Goal: Task Accomplishment & Management: Manage account settings

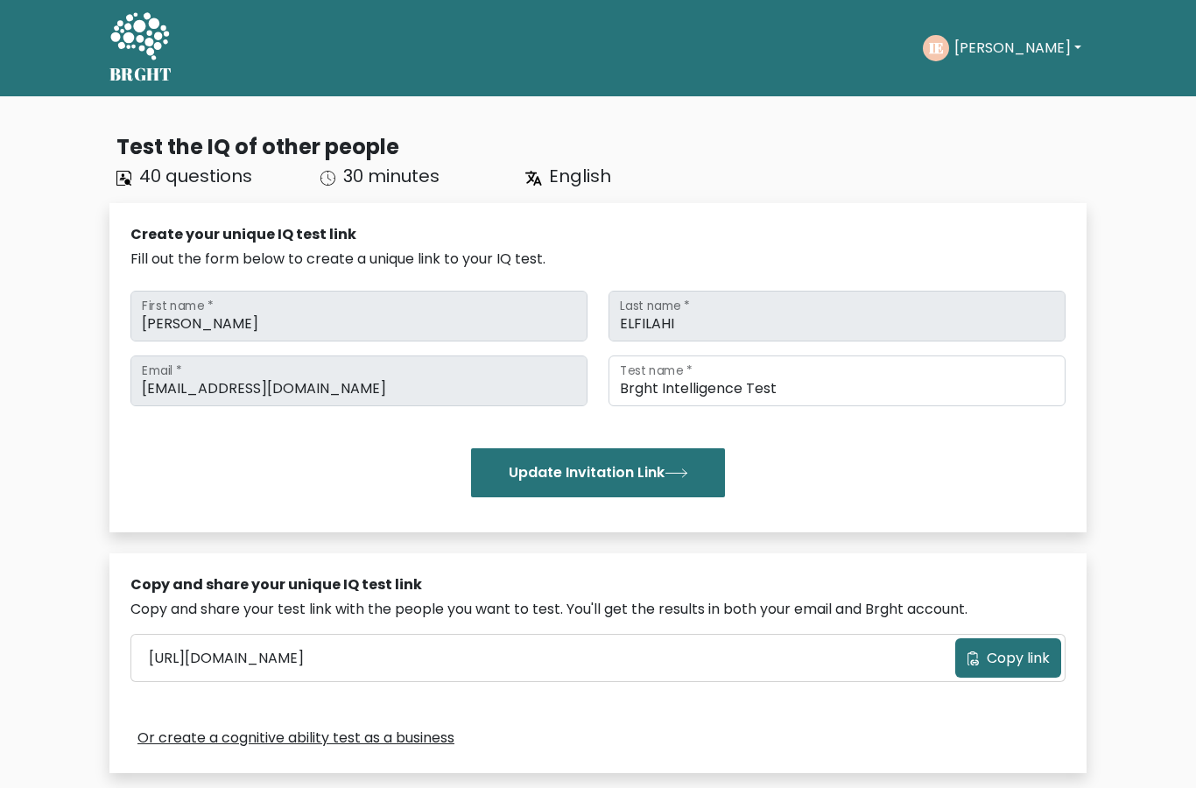
click at [1016, 47] on button "[PERSON_NAME]" at bounding box center [1017, 48] width 137 height 23
click at [1004, 169] on link "Logout" at bounding box center [993, 169] width 138 height 28
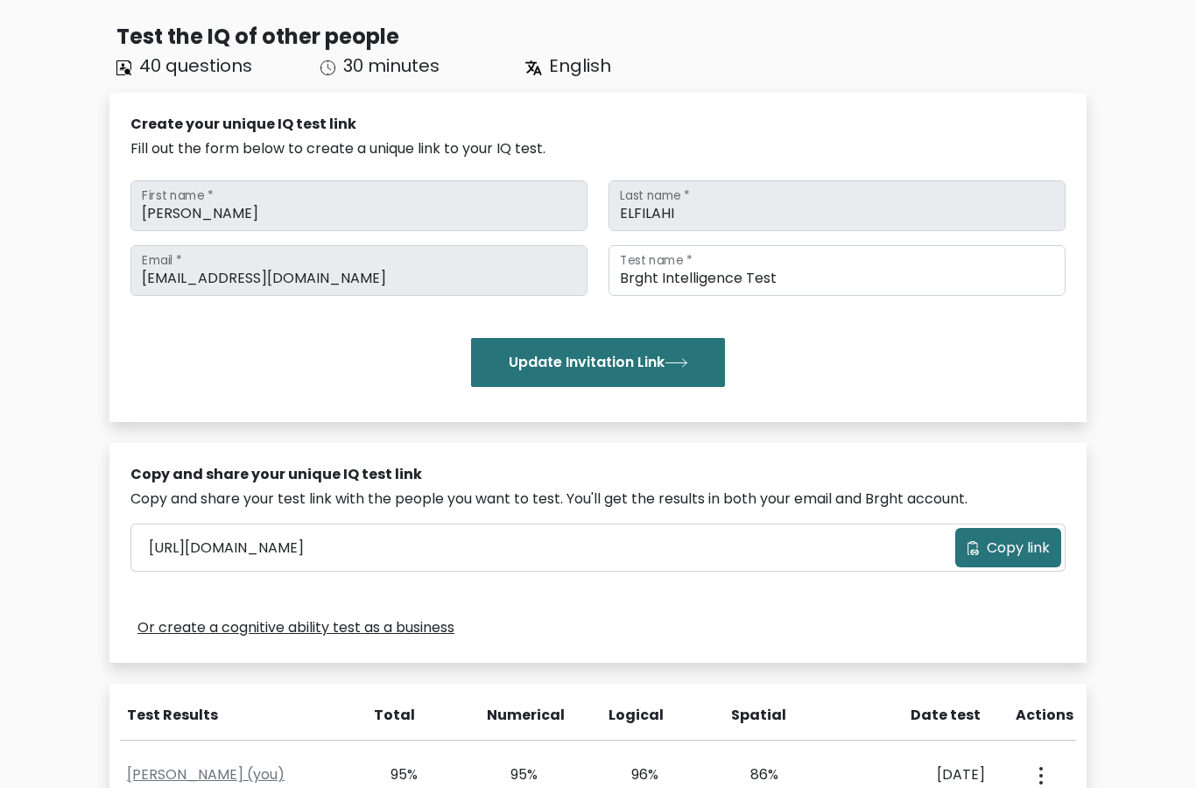
scroll to position [115, 0]
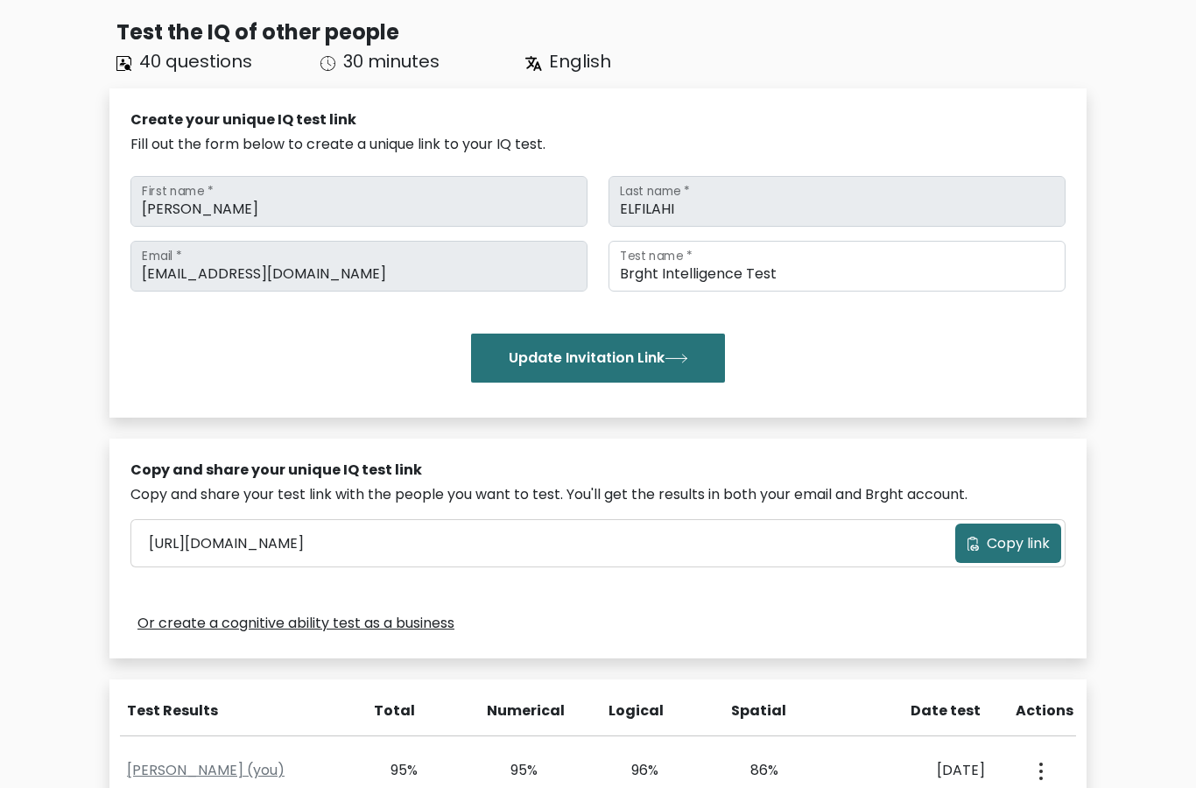
click at [687, 358] on icon "submit" at bounding box center [676, 359] width 21 height 8
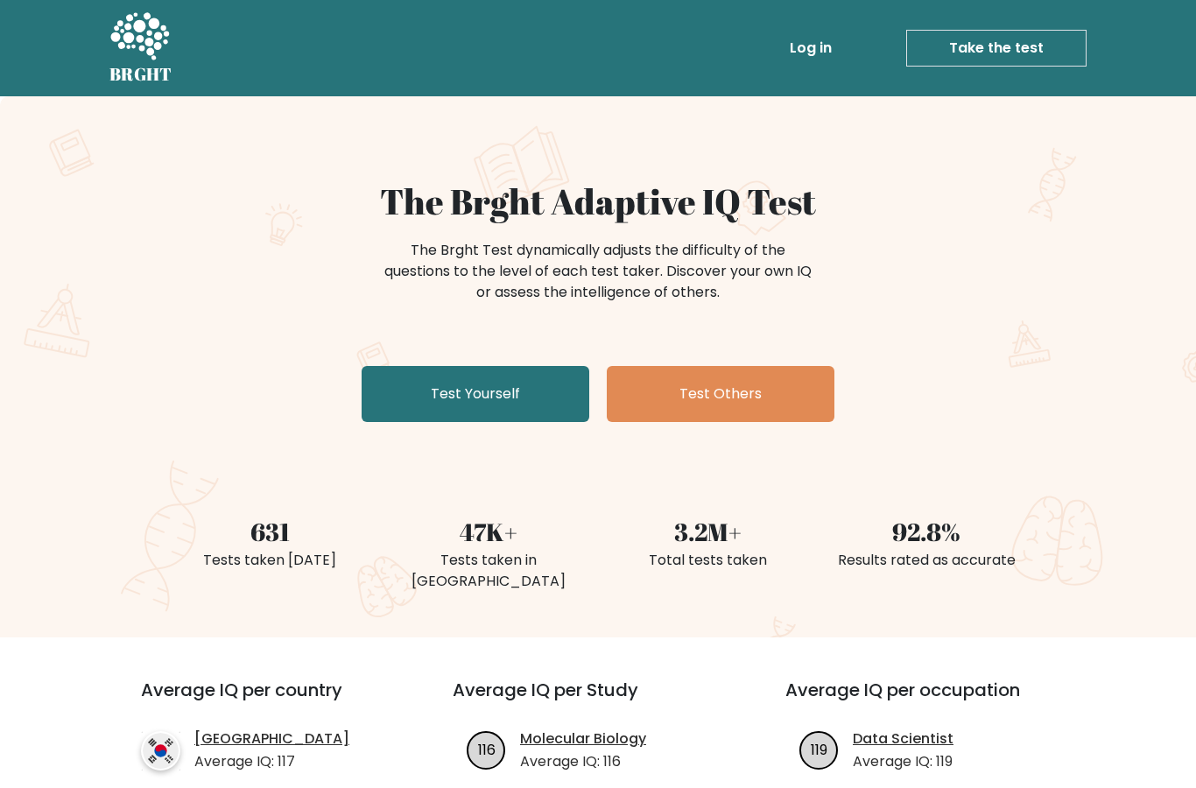
click at [826, 41] on link "Log in" at bounding box center [811, 48] width 56 height 35
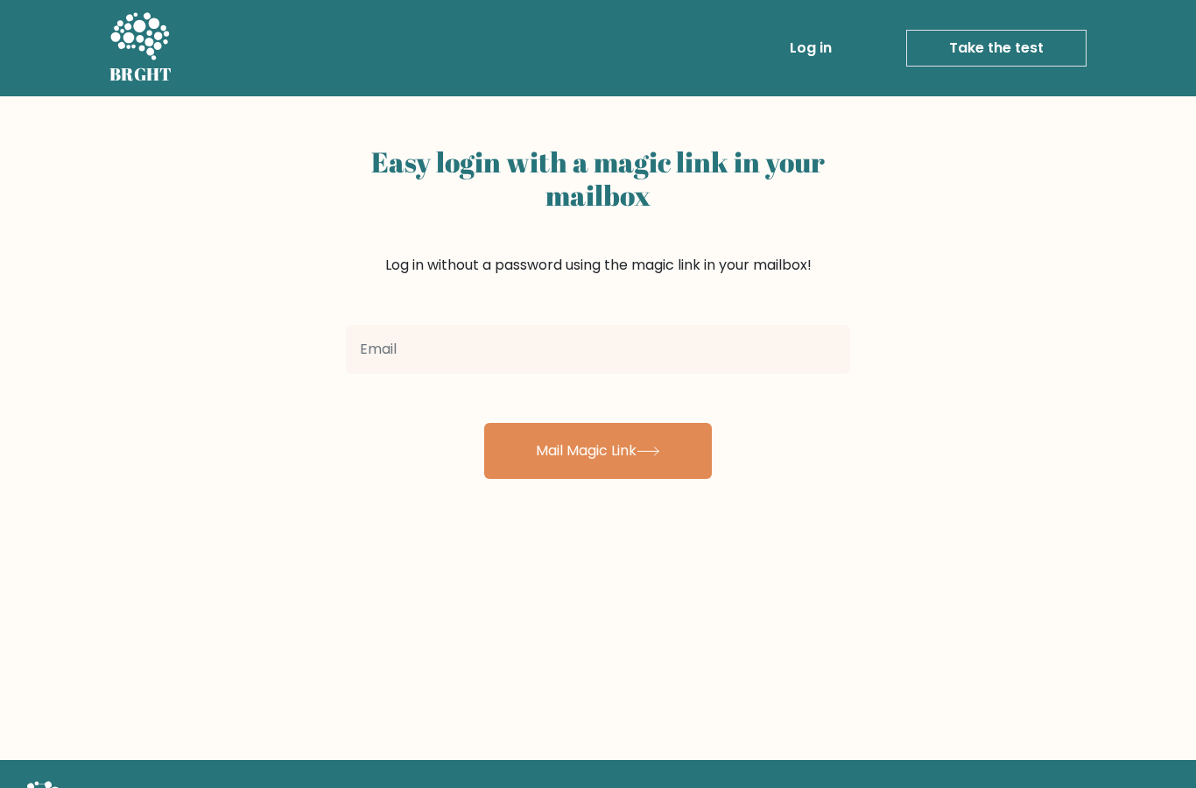
click at [770, 337] on input "email" at bounding box center [598, 349] width 504 height 49
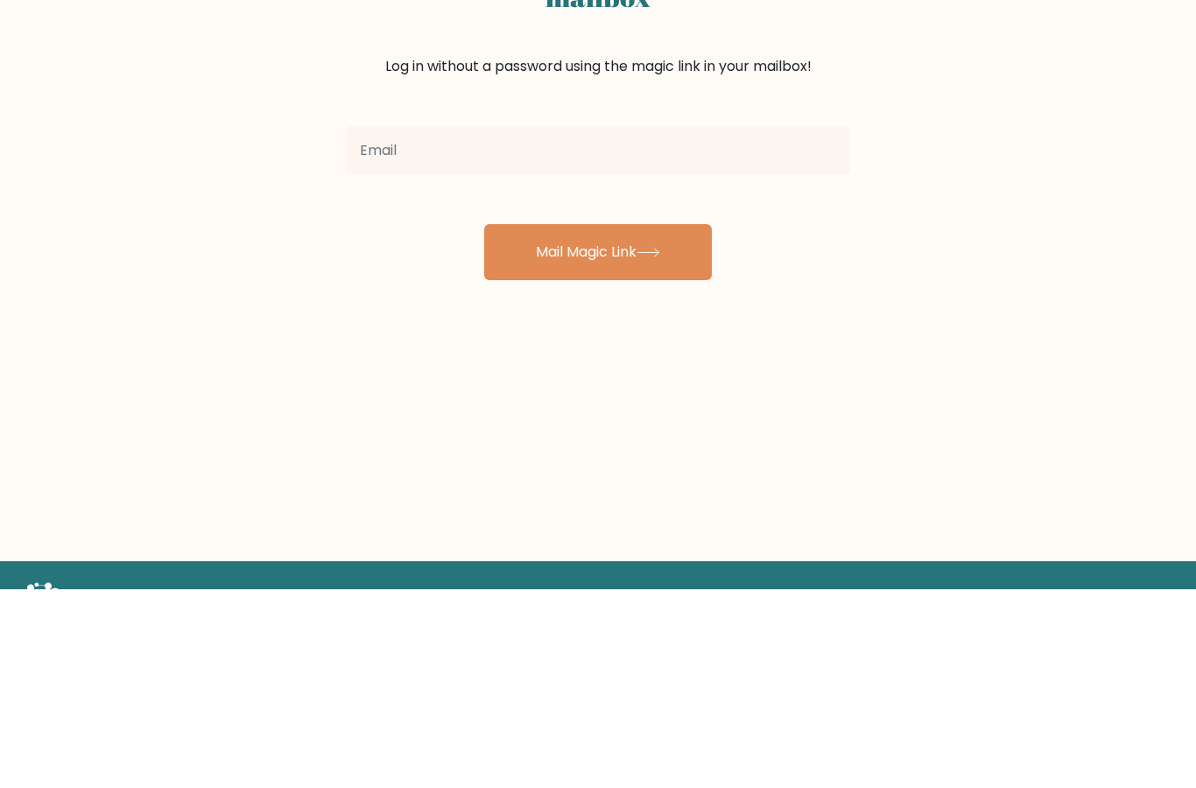
click at [160, 144] on div "Easy login with a magic link in your mailbox Log in without a password using th…" at bounding box center [598, 428] width 1196 height 664
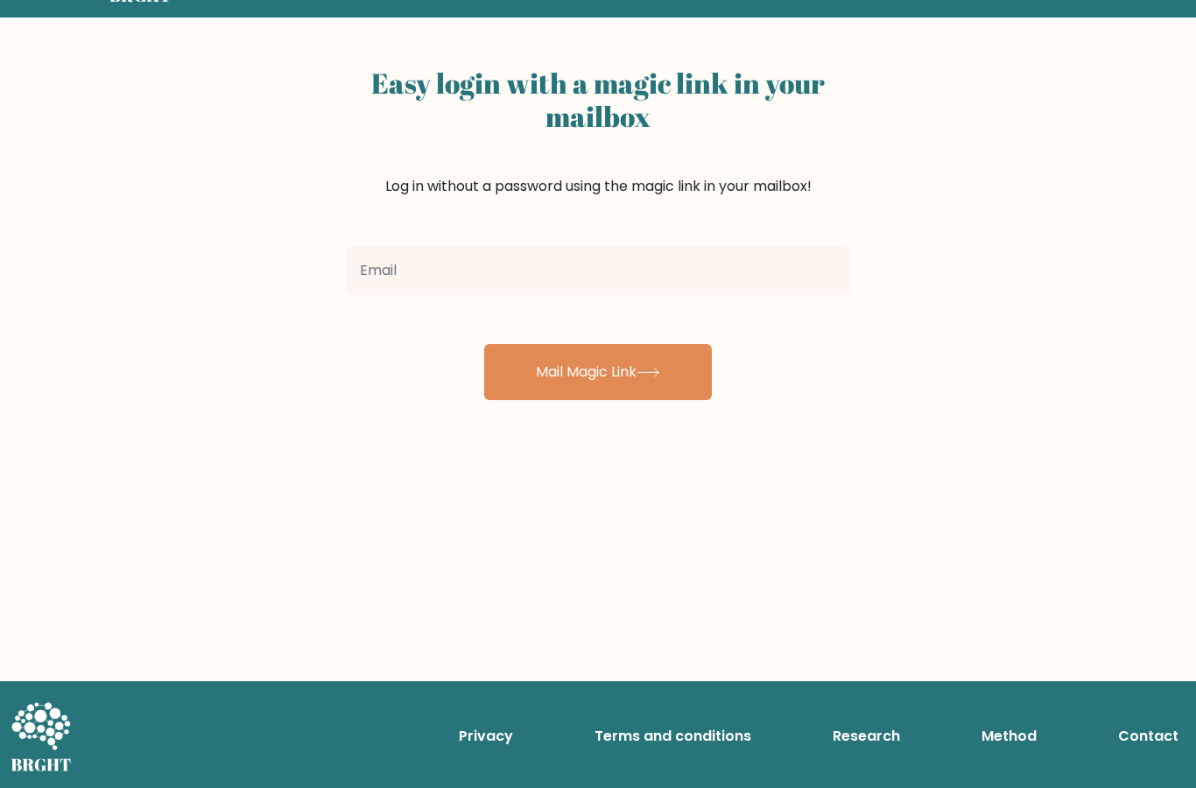
click at [660, 374] on icon at bounding box center [649, 373] width 24 height 10
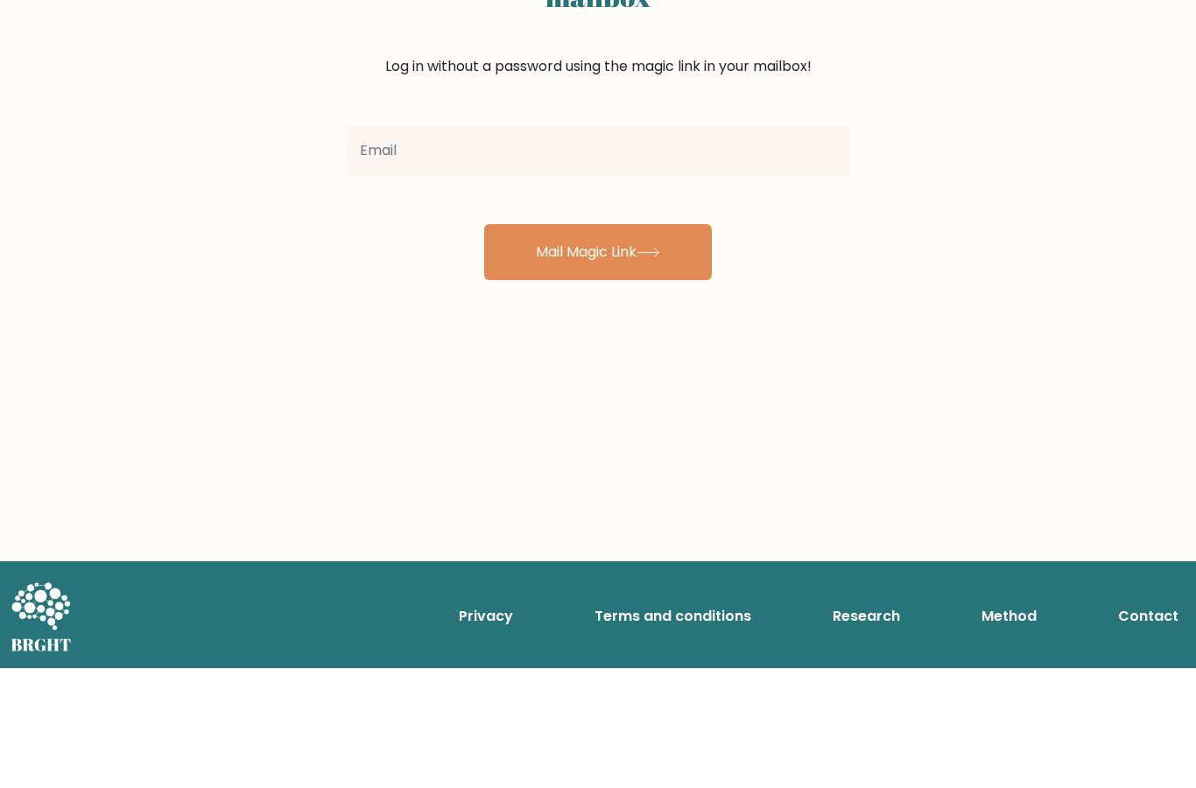
click at [79, 61] on div "Easy login with a magic link in your mailbox Log in without a password using th…" at bounding box center [598, 350] width 1196 height 664
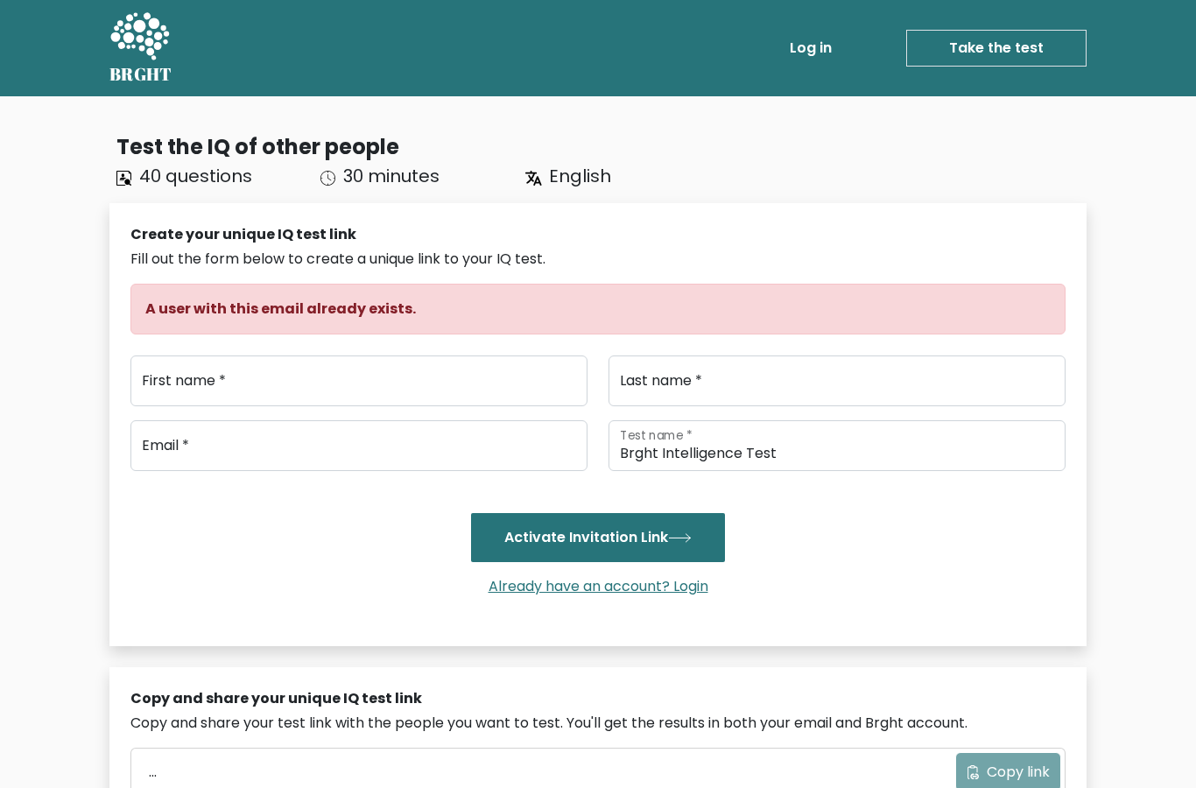
click at [599, 586] on link "Already have an account? Login" at bounding box center [599, 586] width 234 height 20
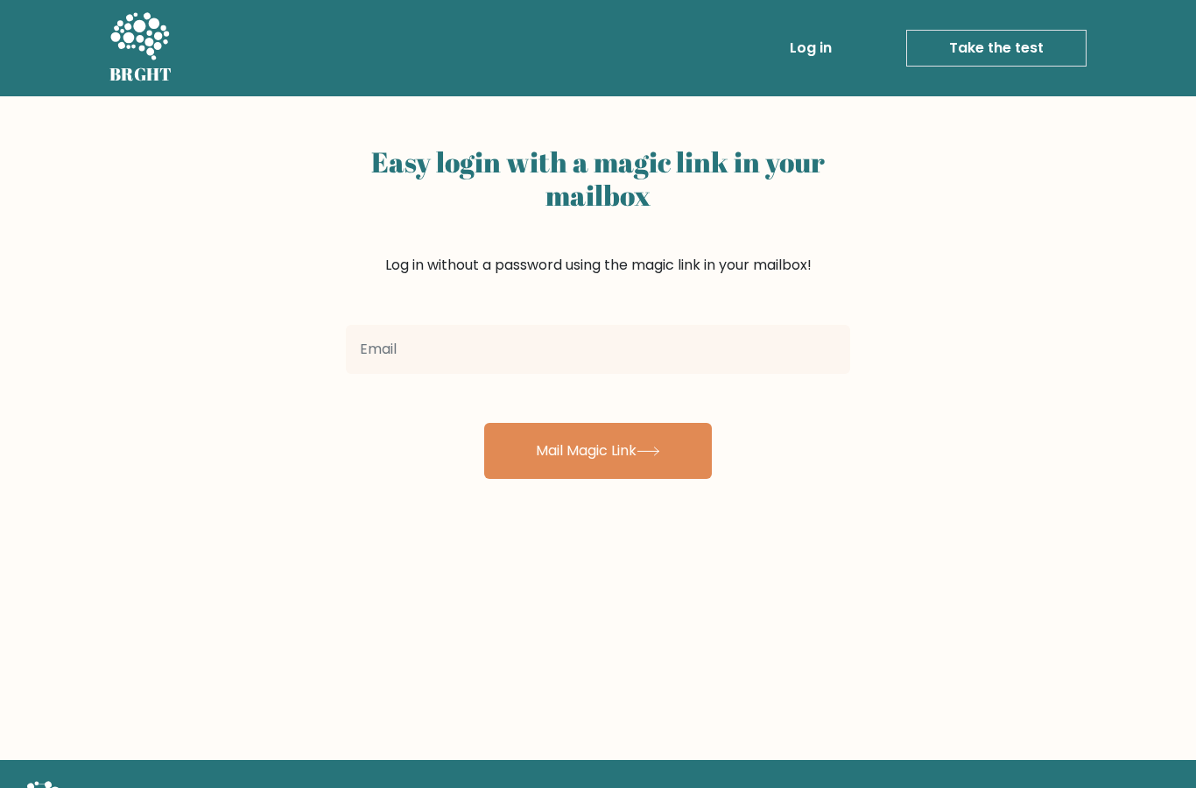
click at [690, 351] on input "email" at bounding box center [598, 349] width 504 height 49
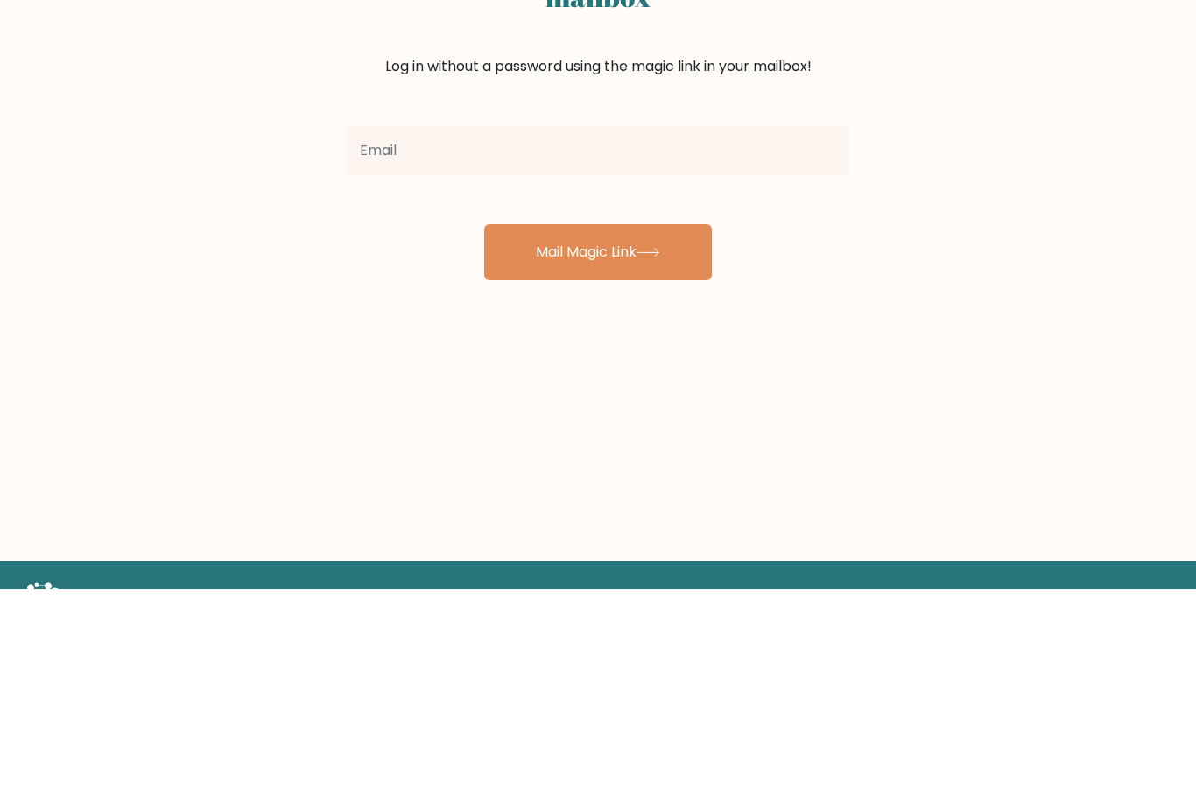
click at [108, 224] on div "Easy login with a magic link in your mailbox Log in without a password using th…" at bounding box center [598, 428] width 1196 height 664
